Goal: Information Seeking & Learning: Check status

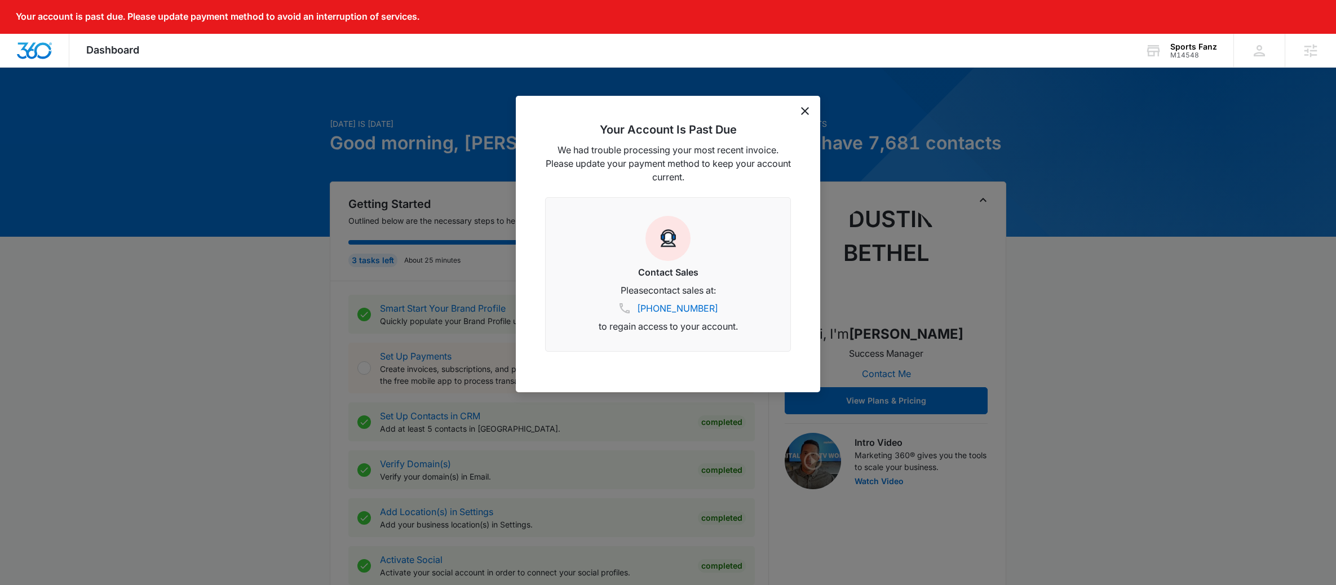
click at [808, 111] on icon "dismiss this dialog" at bounding box center [805, 111] width 8 height 8
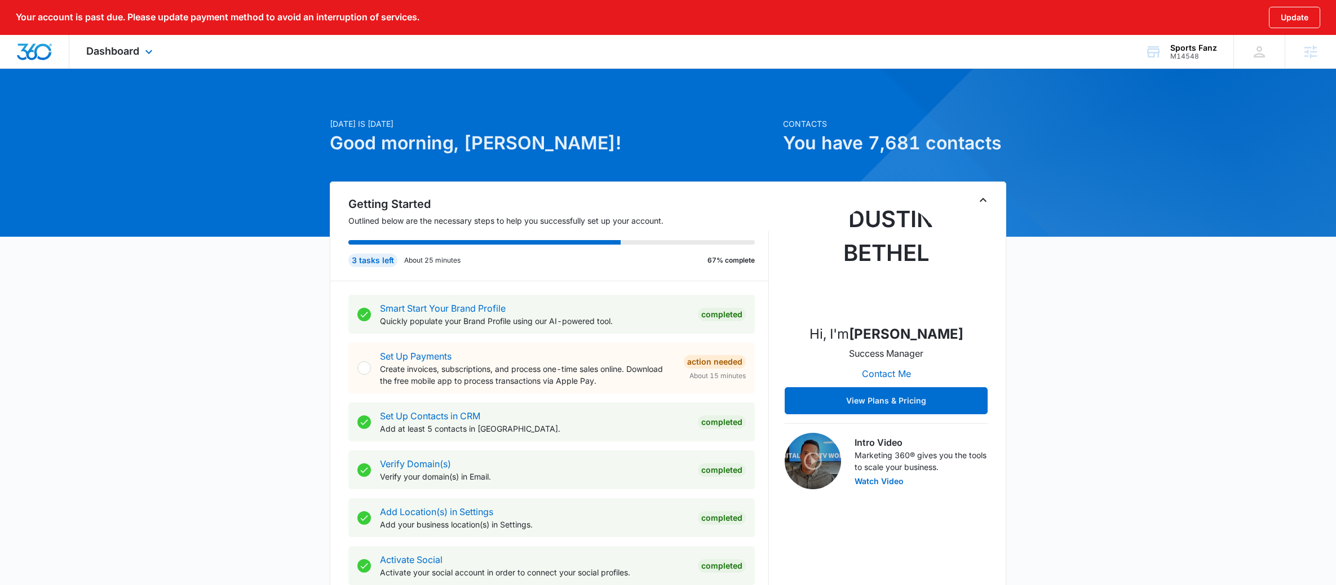
click at [99, 42] on div "Dashboard Apps Reputation Websites Forms CRM Email Social Shop Payments POS Con…" at bounding box center [120, 51] width 103 height 33
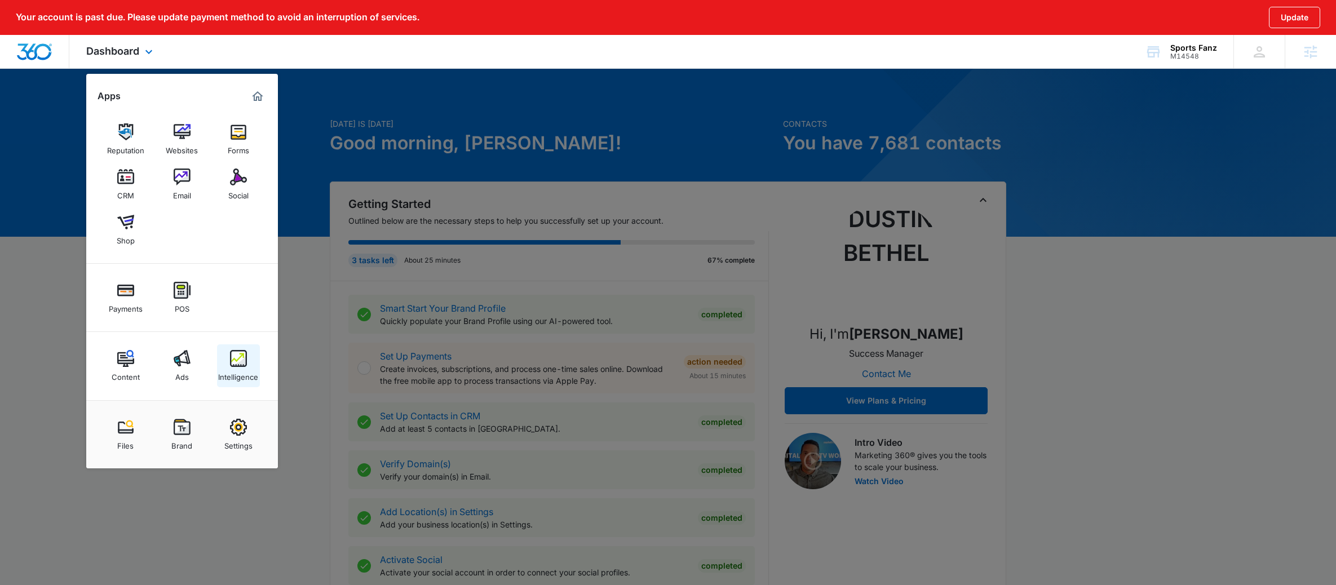
click at [250, 355] on link "Intelligence" at bounding box center [238, 365] width 43 height 43
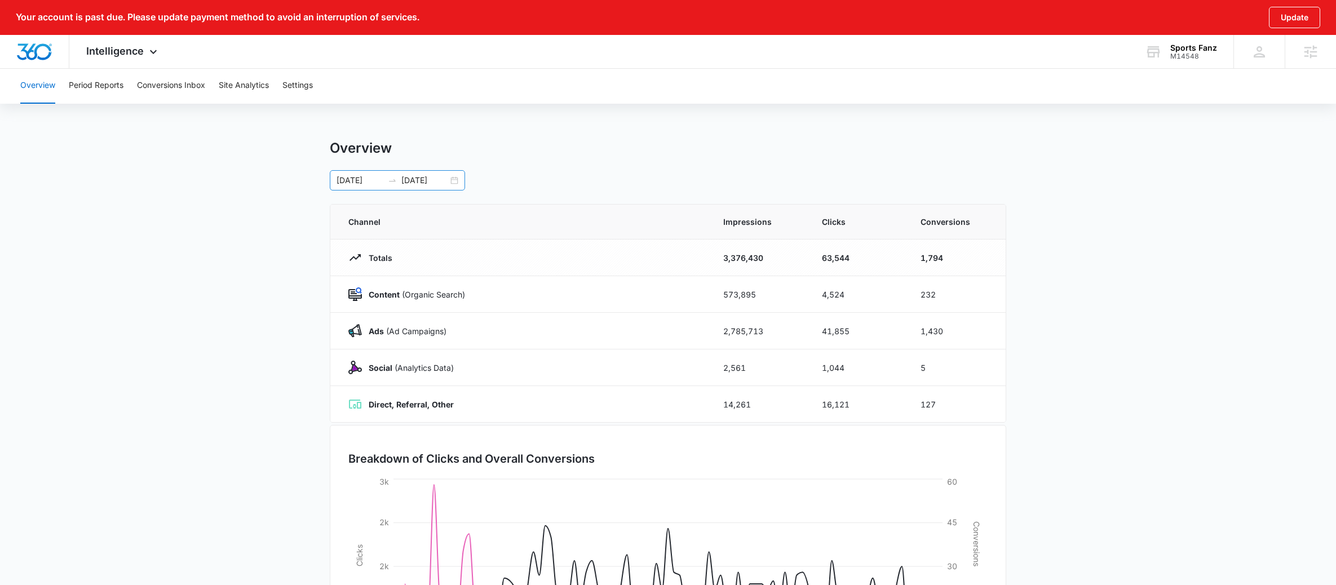
click at [384, 187] on div "[DATE] [DATE]" at bounding box center [397, 180] width 135 height 20
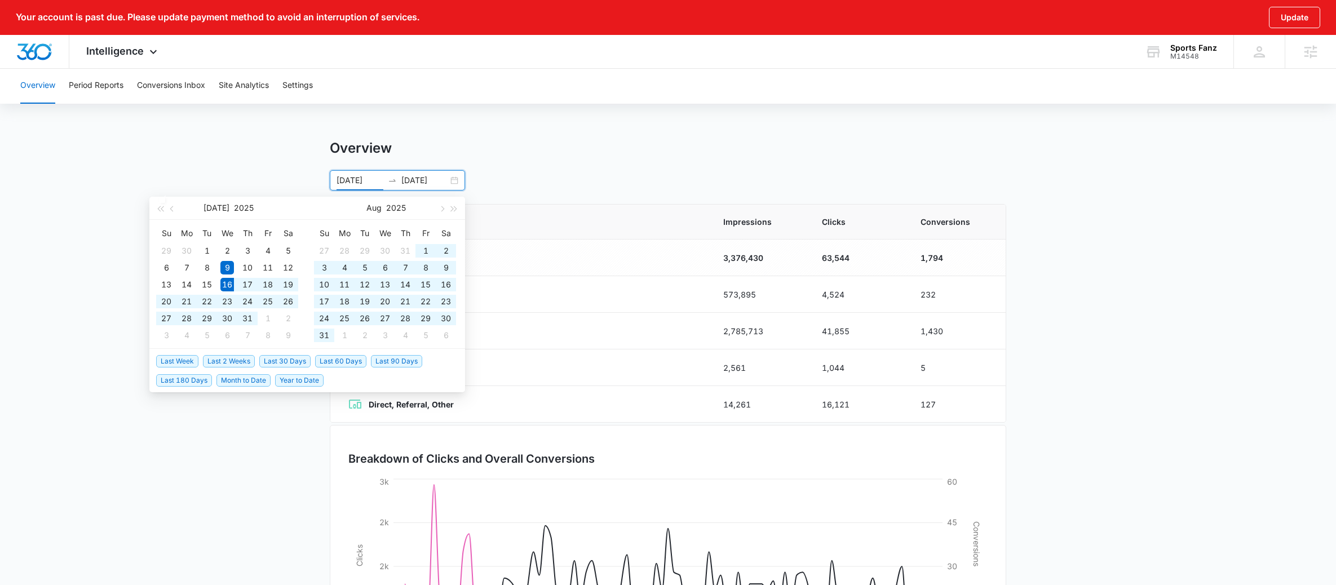
click at [382, 359] on span "Last 90 Days" at bounding box center [396, 361] width 51 height 12
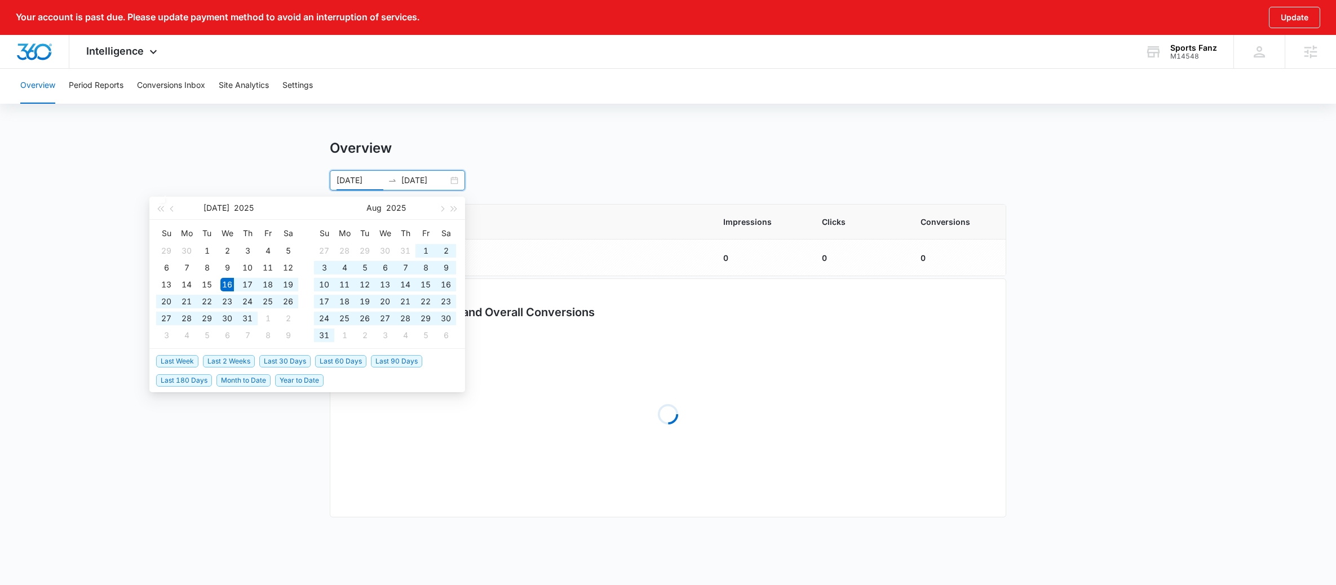
type input "[DATE]"
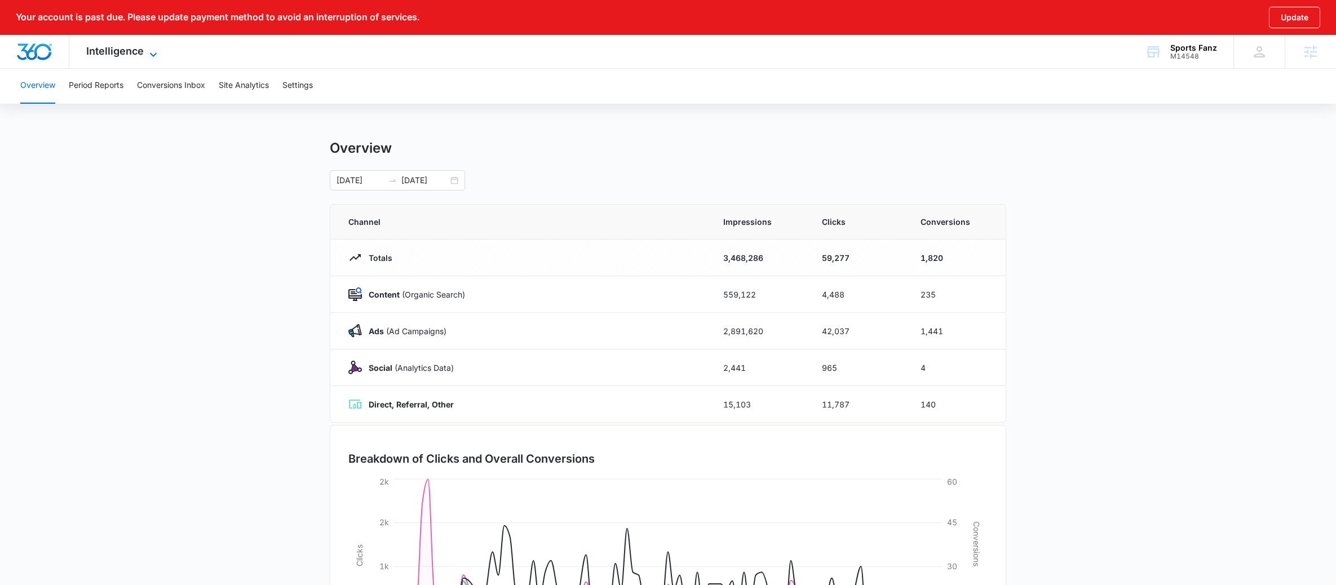
click at [126, 56] on span "Intelligence" at bounding box center [114, 51] width 57 height 12
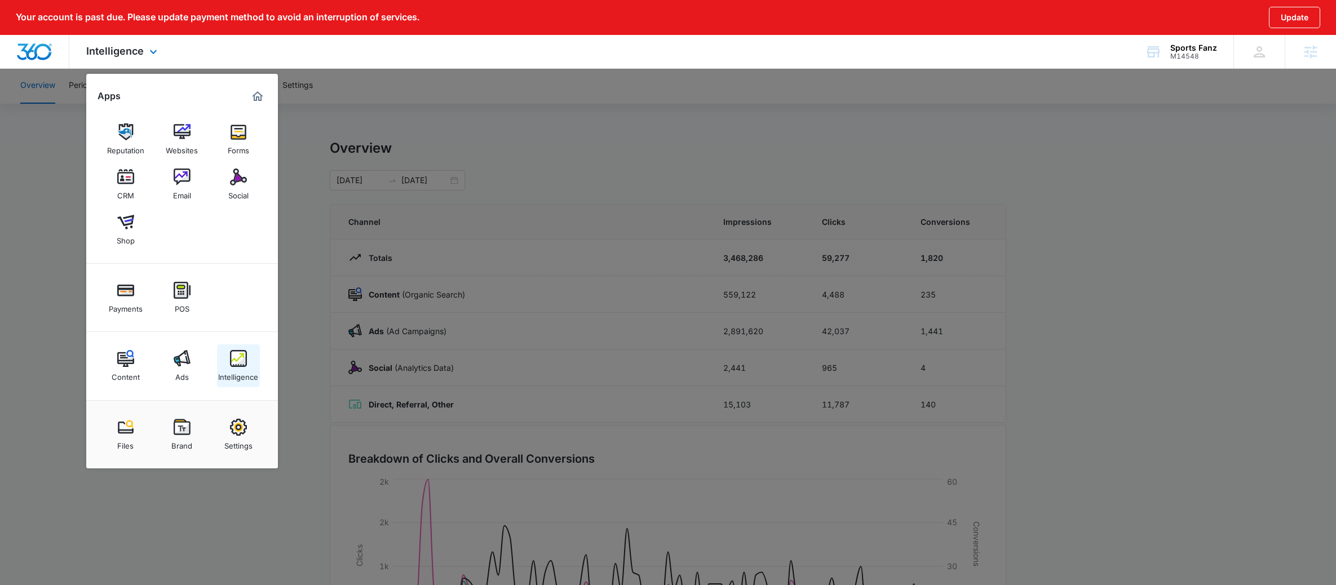
click at [221, 363] on link "Intelligence" at bounding box center [238, 365] width 43 height 43
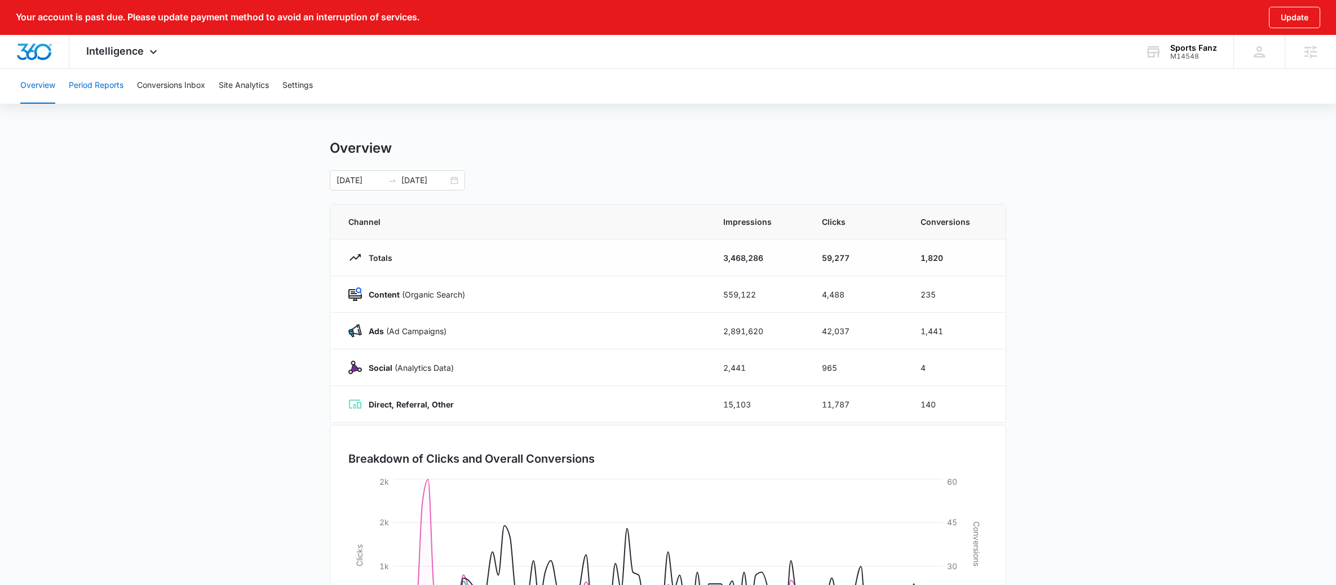
click at [101, 103] on button "Period Reports" at bounding box center [96, 86] width 55 height 36
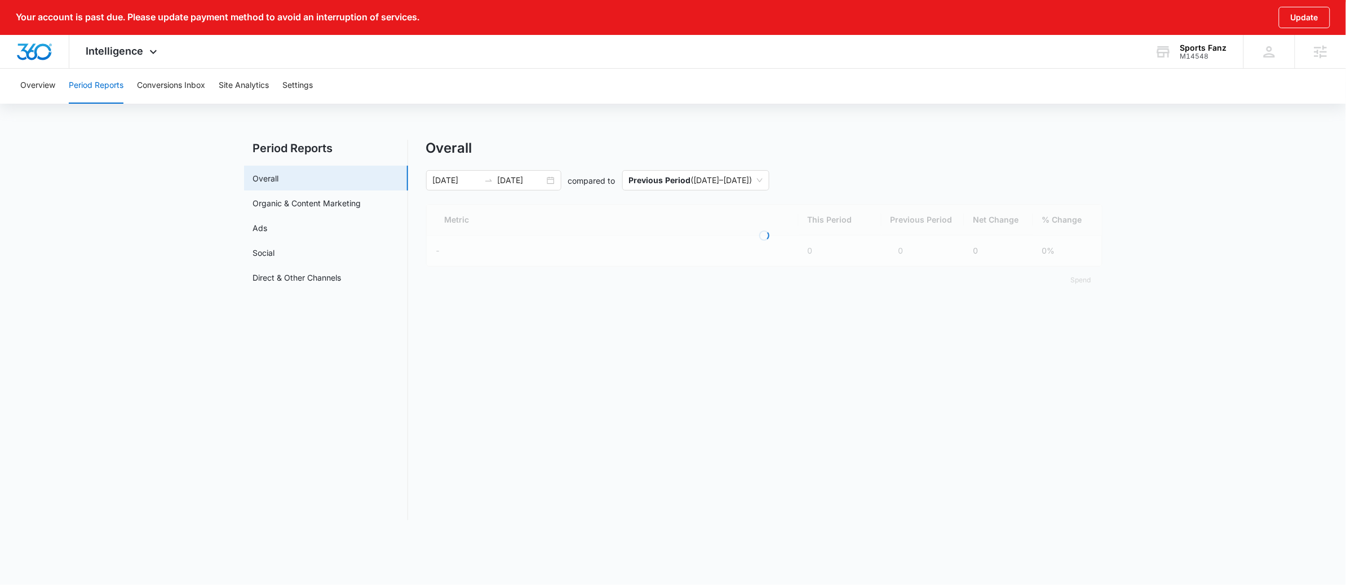
click at [105, 86] on button "Period Reports" at bounding box center [96, 86] width 55 height 36
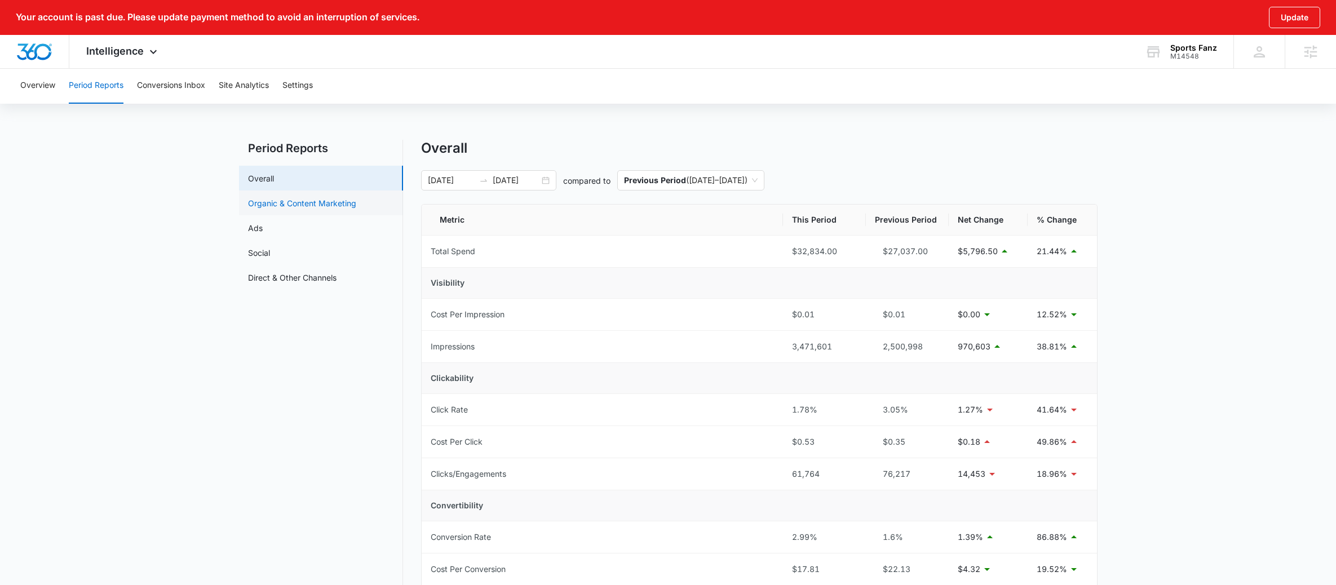
click at [283, 200] on link "Organic & Content Marketing" at bounding box center [302, 203] width 108 height 12
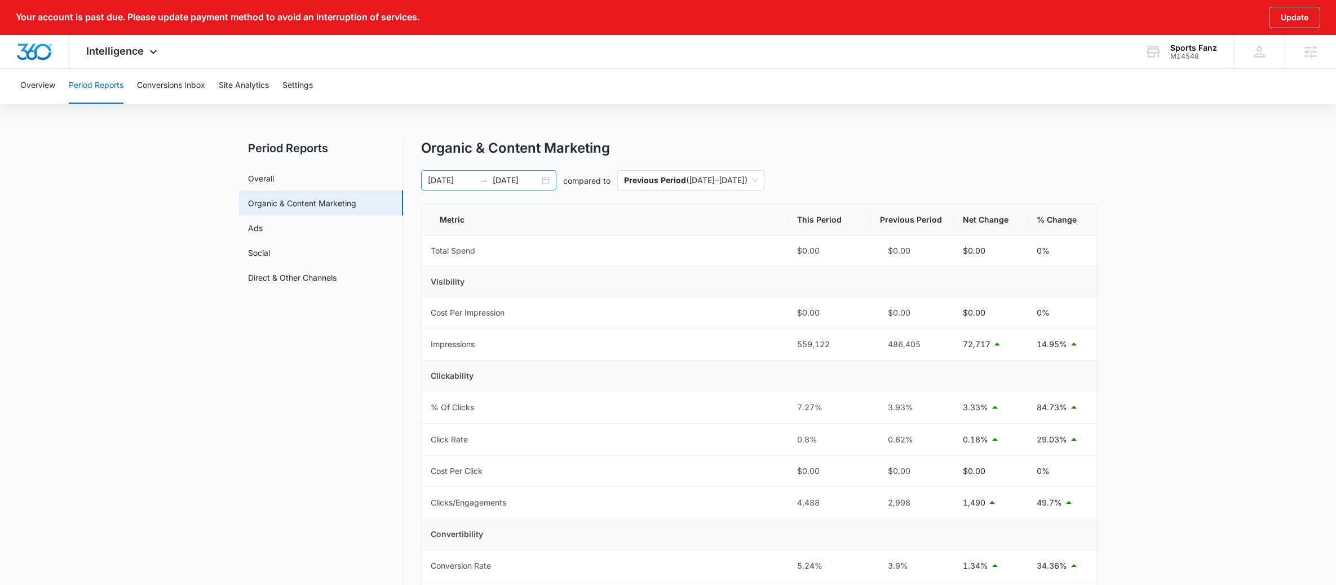
click at [482, 182] on icon "swap-right" at bounding box center [483, 180] width 9 height 9
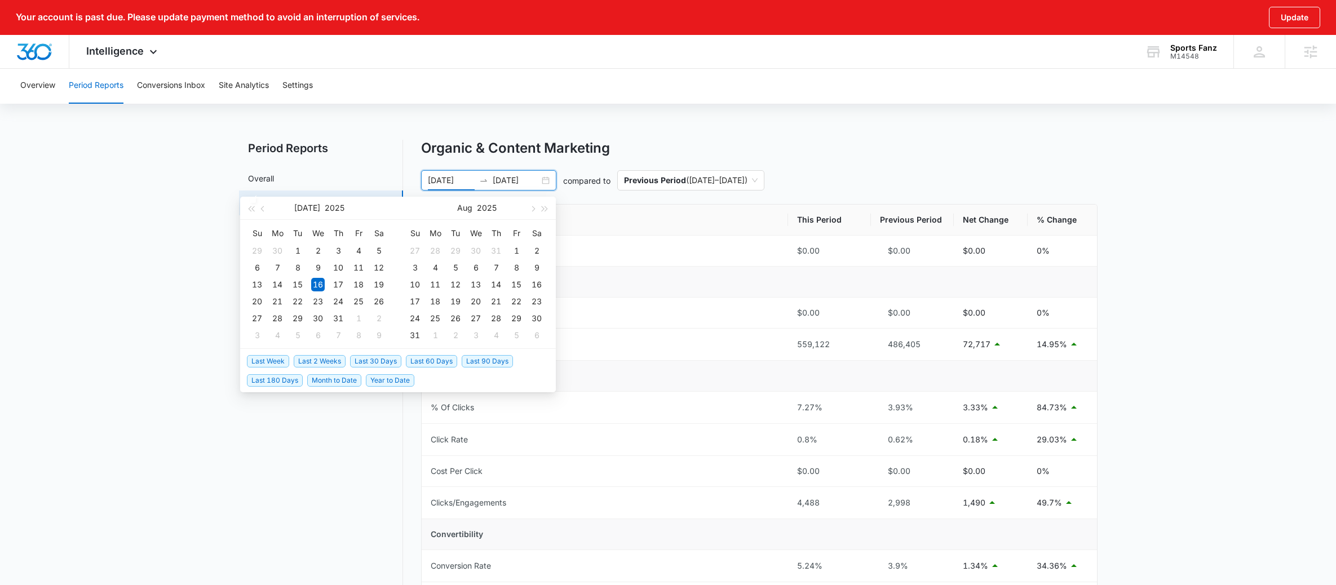
click at [376, 357] on span "Last 30 Days" at bounding box center [375, 361] width 51 height 12
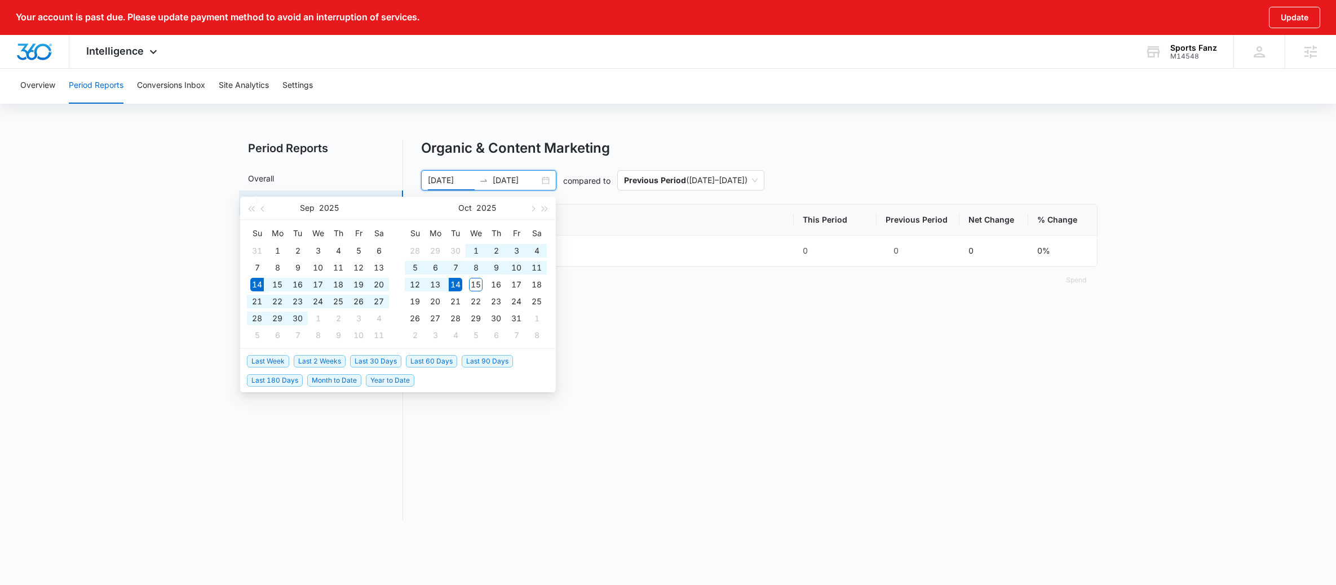
type input "[DATE]"
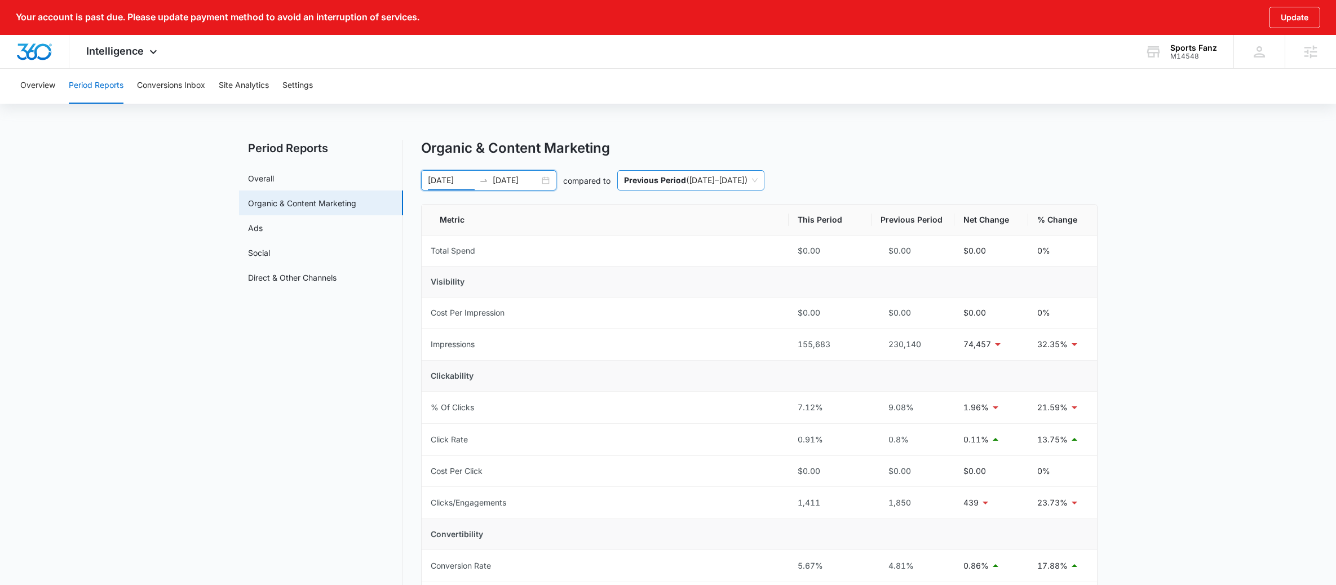
click at [706, 182] on span "Previous Period ( [DATE] – [DATE] )" at bounding box center [691, 180] width 134 height 19
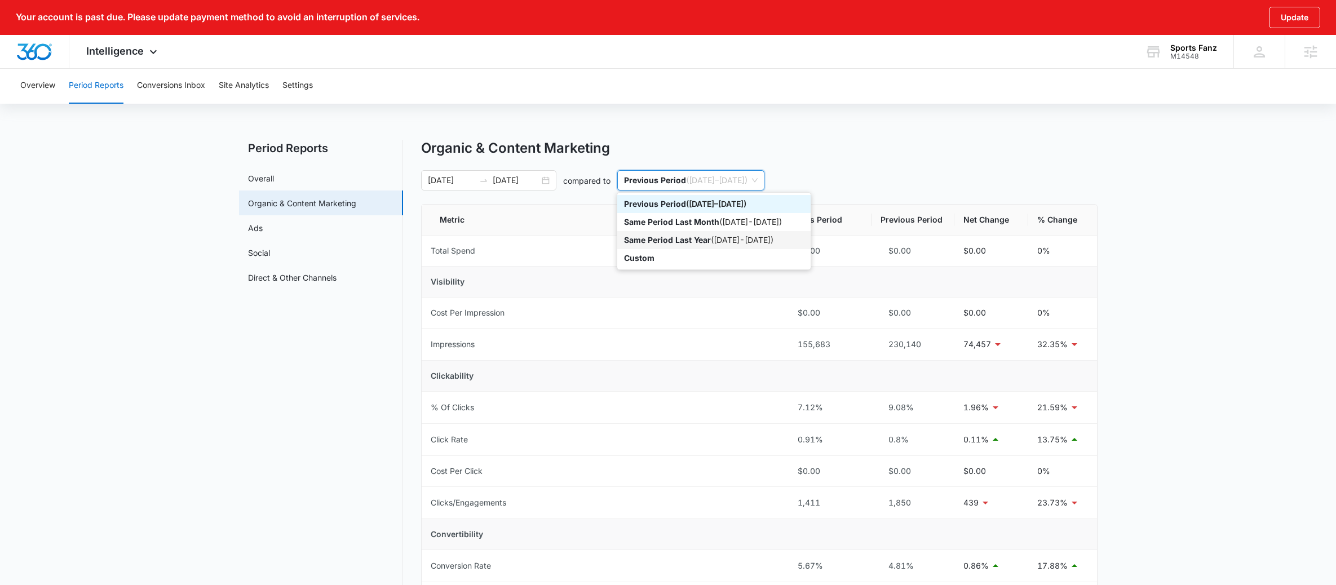
click at [662, 241] on p "Same Period Last Year" at bounding box center [667, 240] width 87 height 10
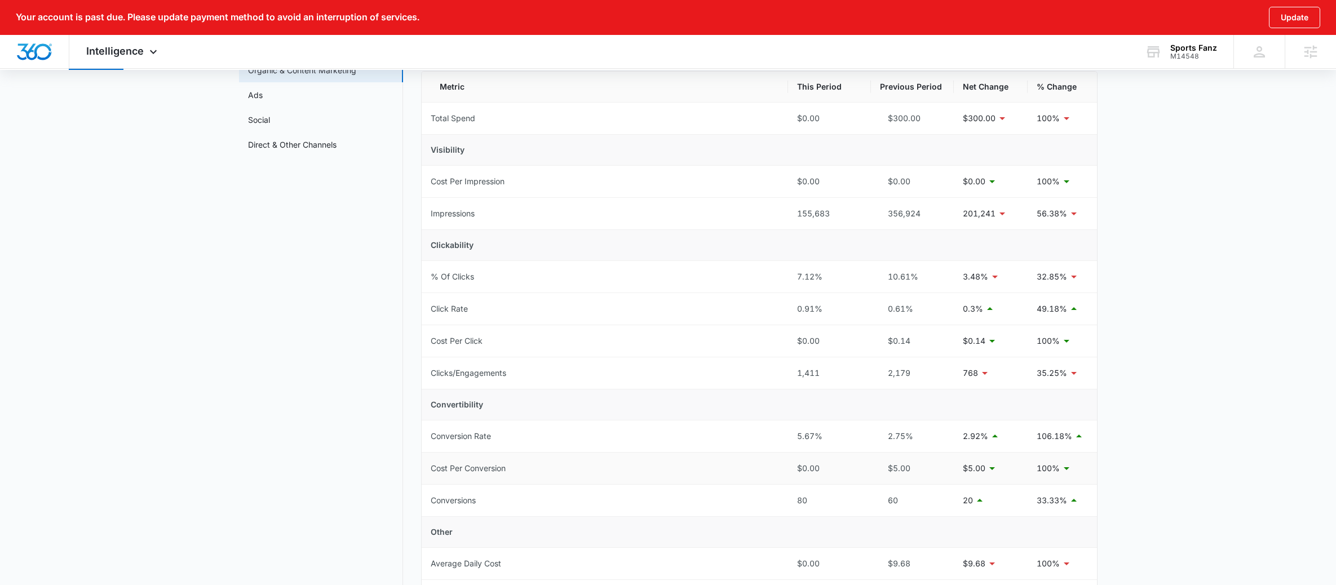
scroll to position [240, 0]
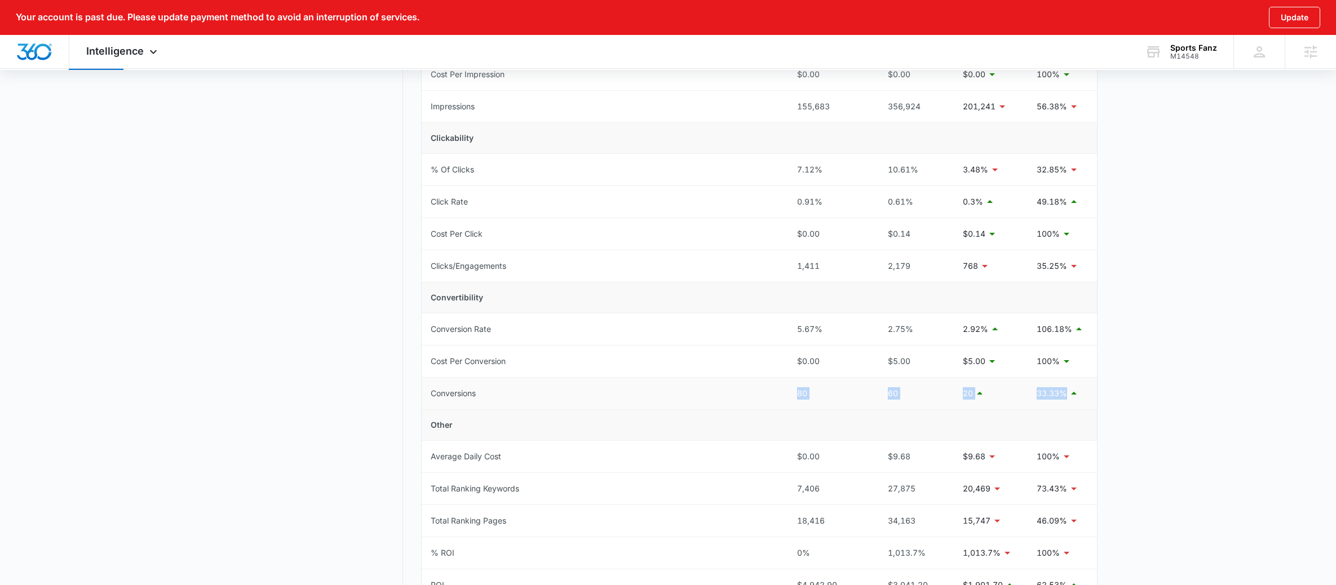
drag, startPoint x: 799, startPoint y: 393, endPoint x: 1063, endPoint y: 398, distance: 263.8
click at [1063, 398] on tr "Conversions 80 60 20 33.33%" at bounding box center [759, 394] width 675 height 32
click at [1220, 395] on main "Period Reports Overall Organic & Content Marketing Ads Social Direct & Other Ch…" at bounding box center [668, 294] width 1336 height 788
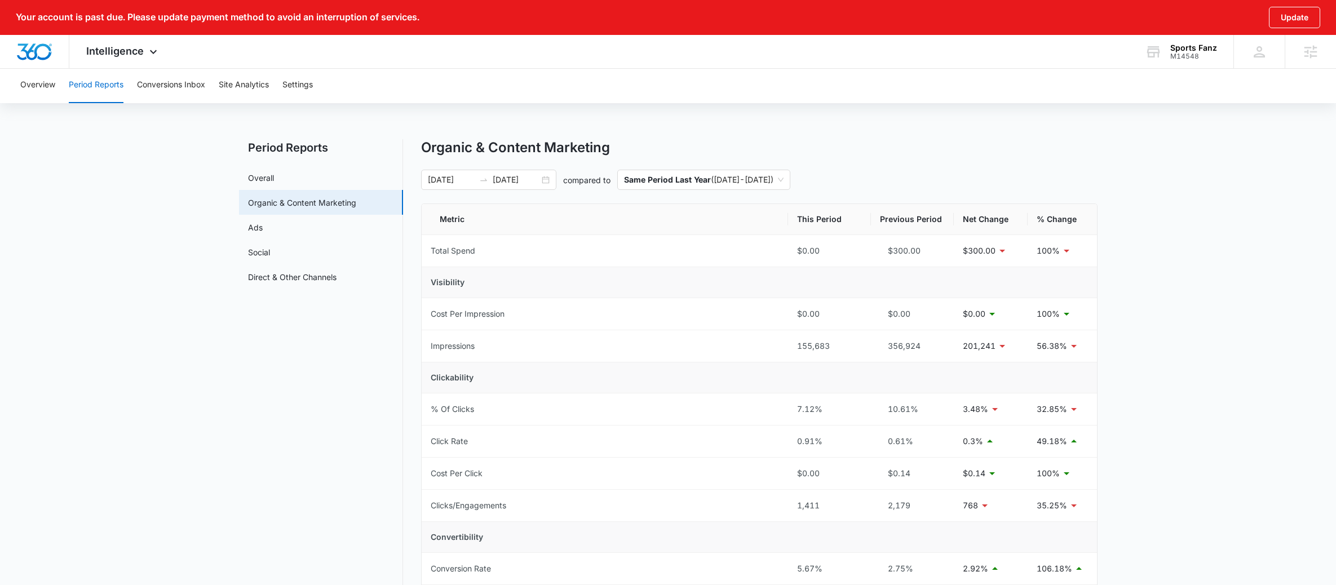
scroll to position [0, 0]
click at [224, 70] on button "Site Analytics" at bounding box center [244, 86] width 50 height 36
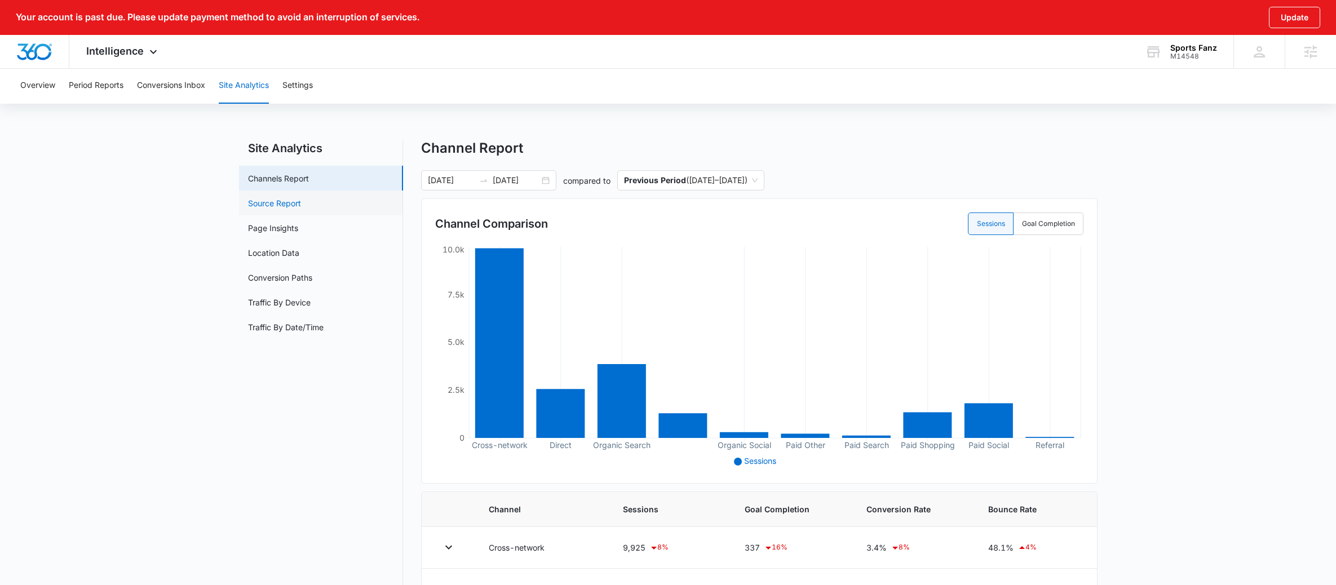
click at [301, 209] on link "Source Report" at bounding box center [274, 203] width 53 height 12
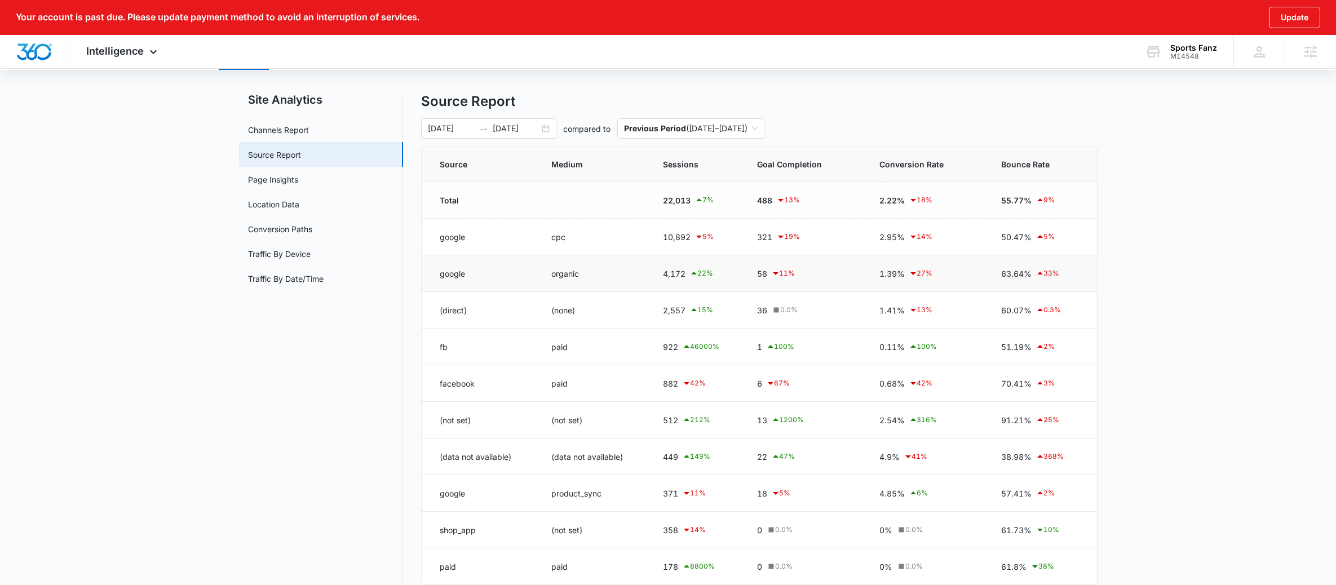
scroll to position [29, 0]
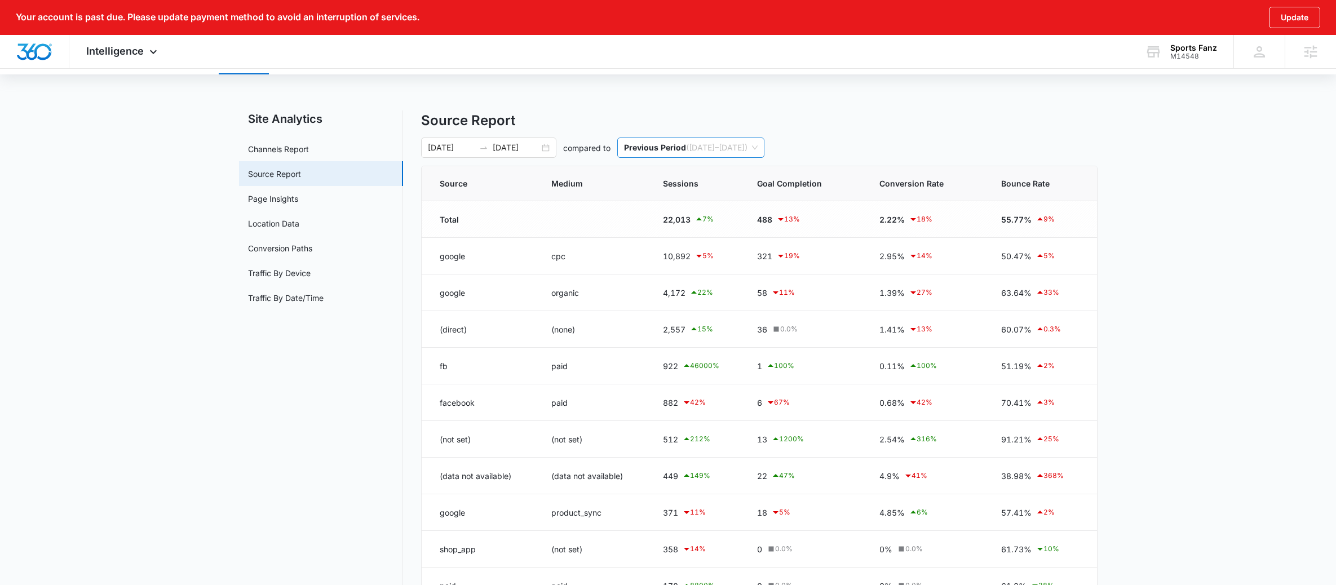
click at [701, 152] on span "Previous Period ( [DATE] – [DATE] )" at bounding box center [691, 147] width 134 height 19
click at [703, 193] on p "Same Period Last Year" at bounding box center [667, 190] width 87 height 10
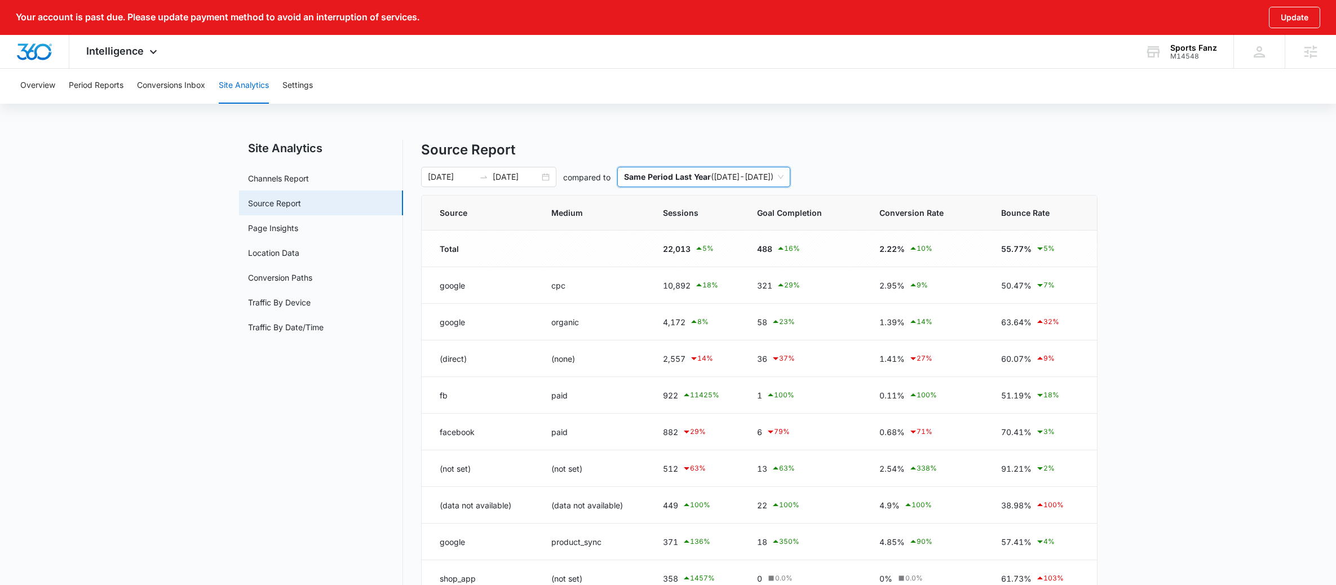
click at [1177, 267] on main "Site Analytics Channels Report Source Report Page Insights Location Data Conver…" at bounding box center [668, 418] width 1336 height 556
